Goal: Check status: Check status

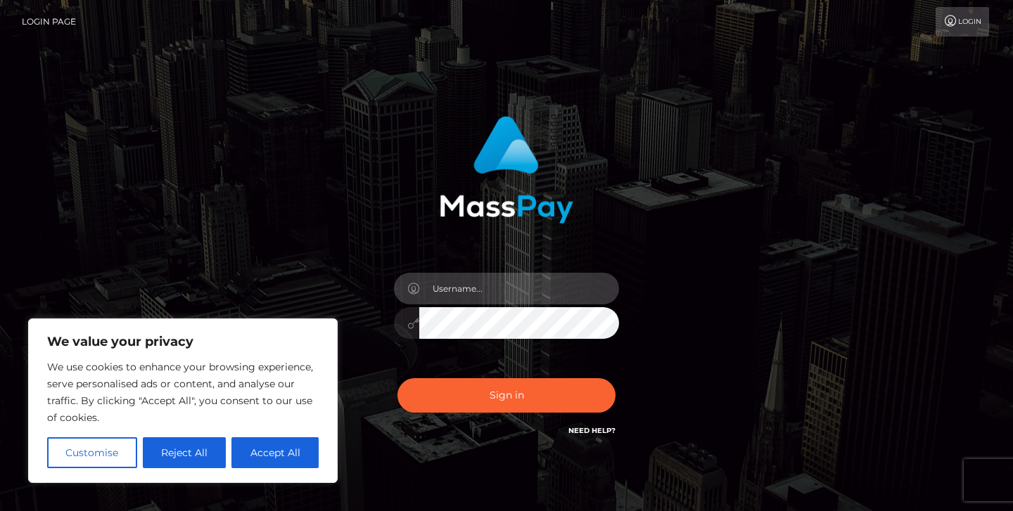
type input "jeremyfeist"
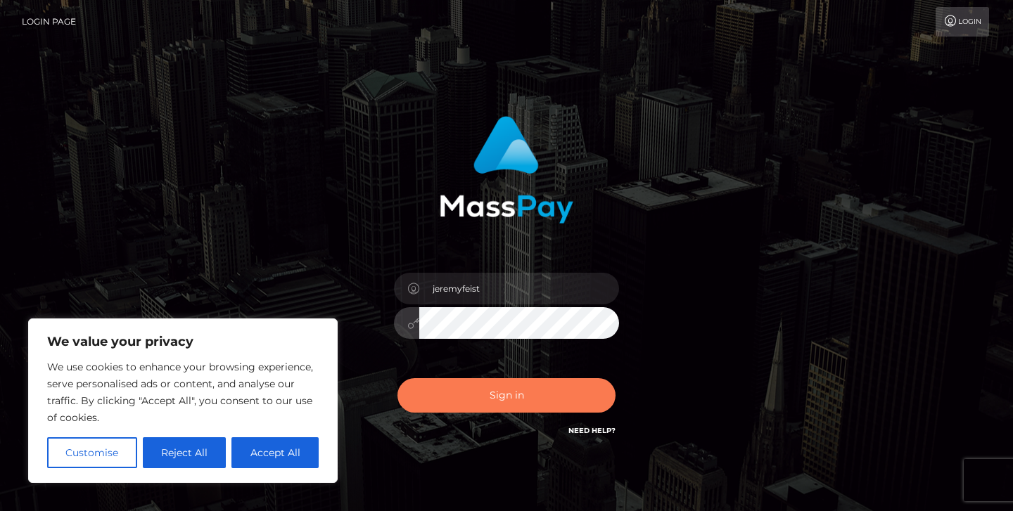
click at [490, 407] on button "Sign in" at bounding box center [507, 396] width 218 height 34
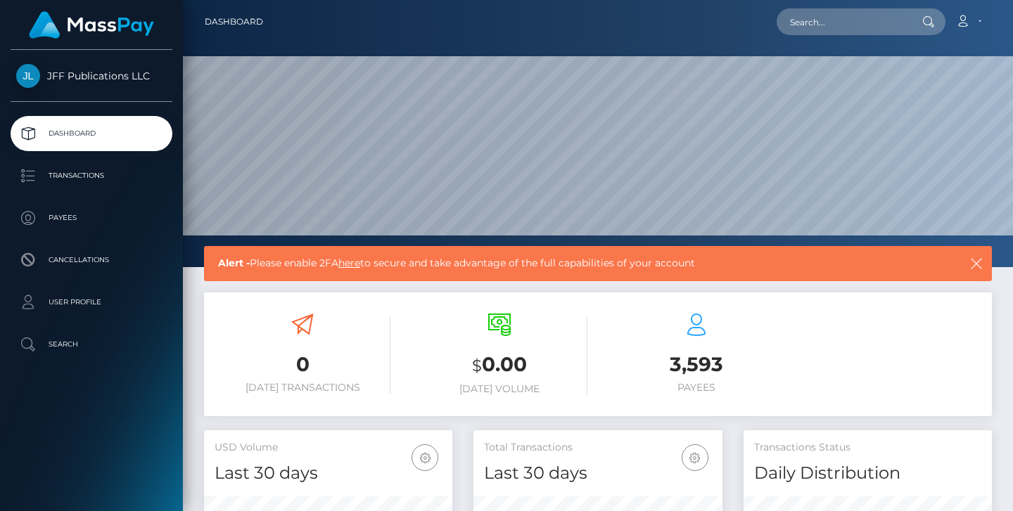
scroll to position [248, 249]
click at [97, 172] on p "Transactions" at bounding box center [91, 175] width 151 height 21
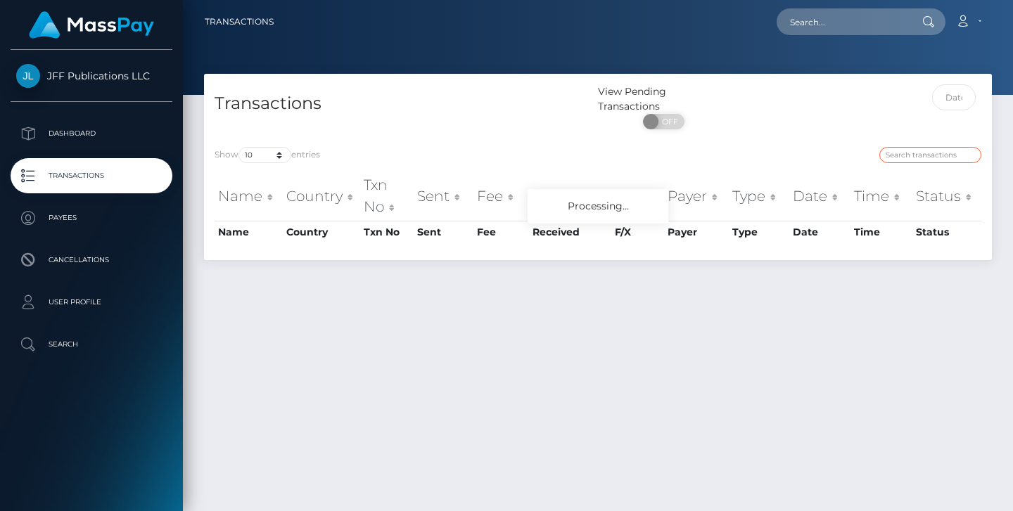
click at [931, 153] on input "search" at bounding box center [930, 155] width 102 height 16
paste input "2450341"
type input "2450341"
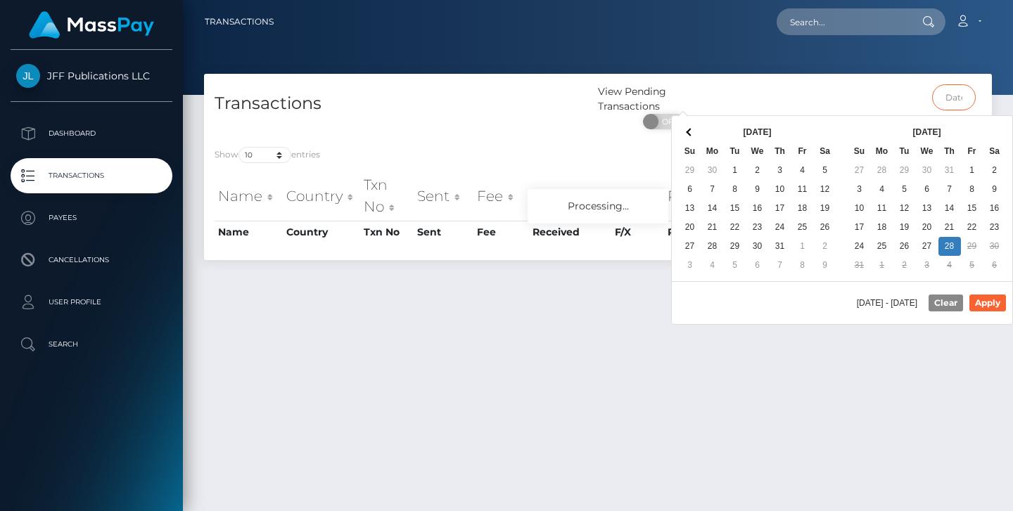
click at [959, 92] on input "text" at bounding box center [954, 97] width 44 height 26
click at [986, 307] on button "Apply" at bounding box center [987, 303] width 37 height 17
type input "08/26/2025 - 08/28/2025"
